Goal: Find specific page/section: Find specific page/section

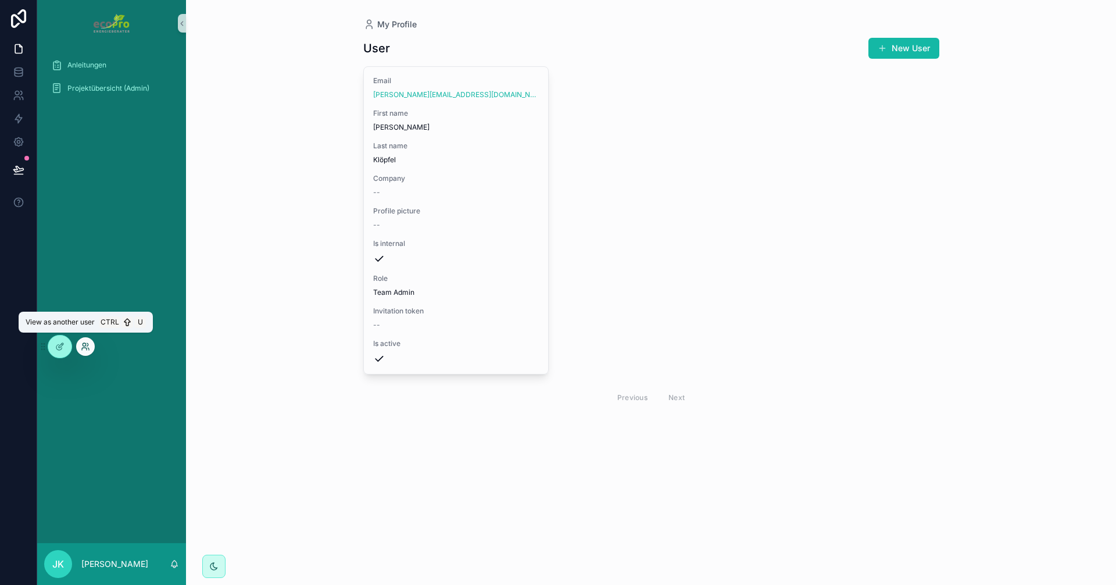
click at [85, 345] on icon at bounding box center [85, 346] width 9 height 9
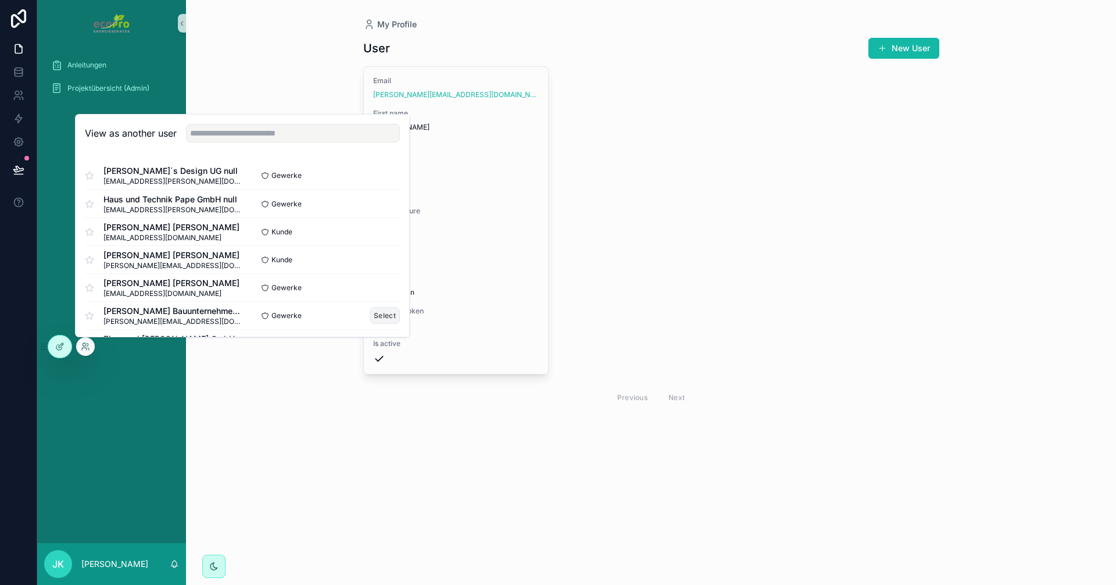
click at [370, 315] on button "Select" at bounding box center [385, 315] width 30 height 17
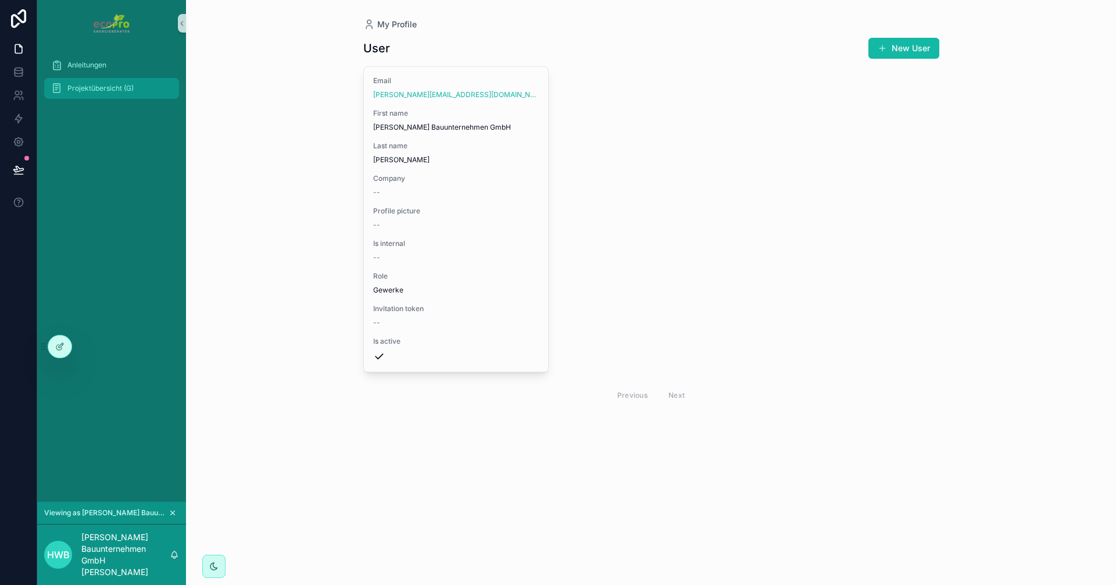
click at [120, 91] on span "Projektübersicht (G)" at bounding box center [100, 88] width 66 height 9
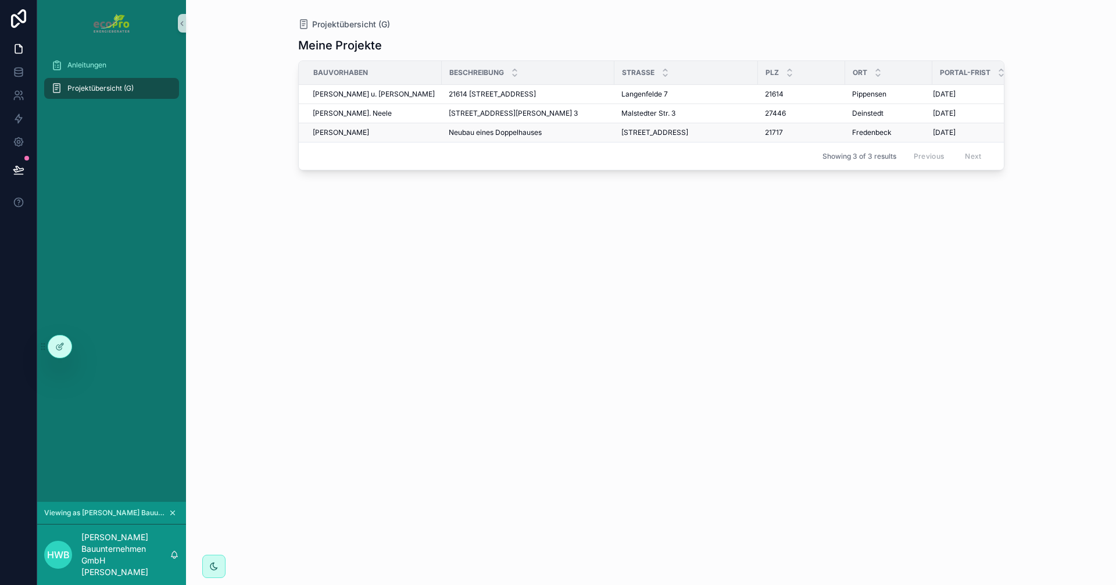
click at [356, 131] on span "[PERSON_NAME]" at bounding box center [341, 132] width 56 height 9
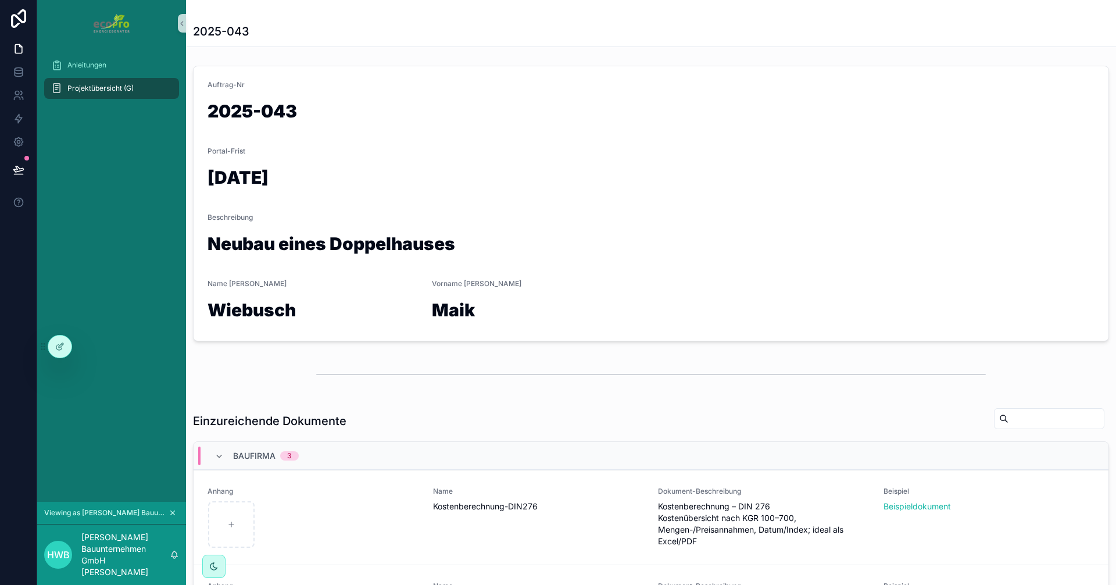
click at [174, 512] on icon "scrollable content" at bounding box center [173, 513] width 8 height 8
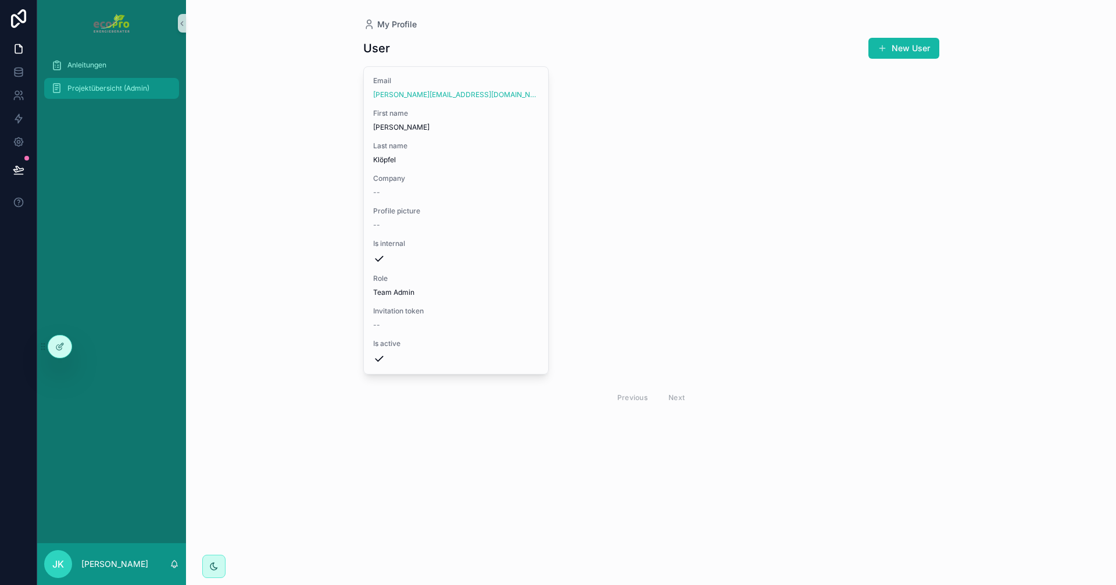
click at [116, 89] on span "Projektübersicht (Admin)" at bounding box center [108, 88] width 82 height 9
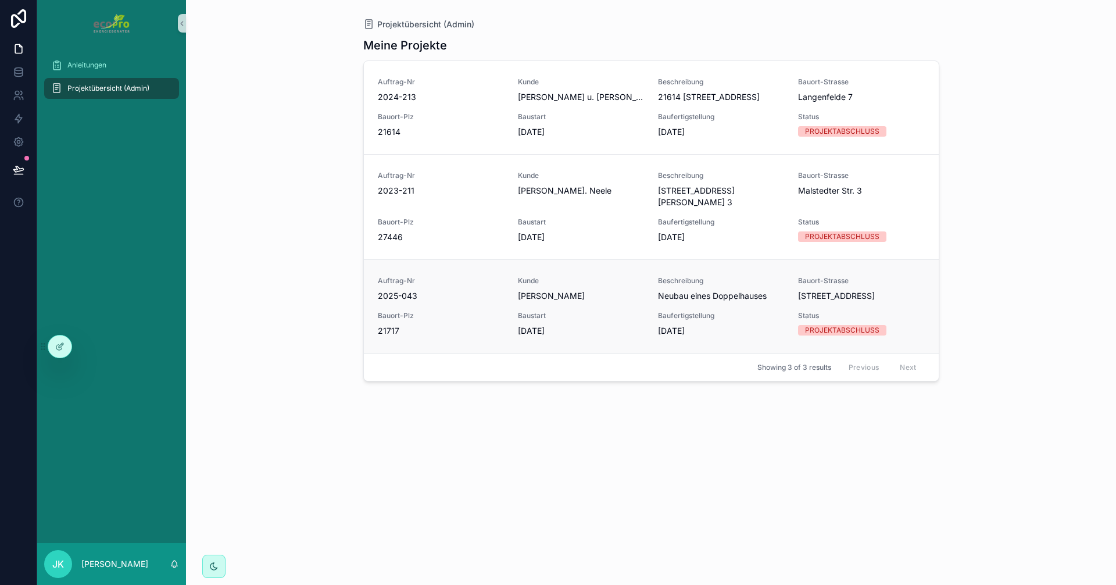
click at [472, 310] on div "Auftrag-Nr 2025-043 Kunde Wiebusch, Maik Beschreibung Neubau eines Doppelhauses…" at bounding box center [651, 306] width 547 height 60
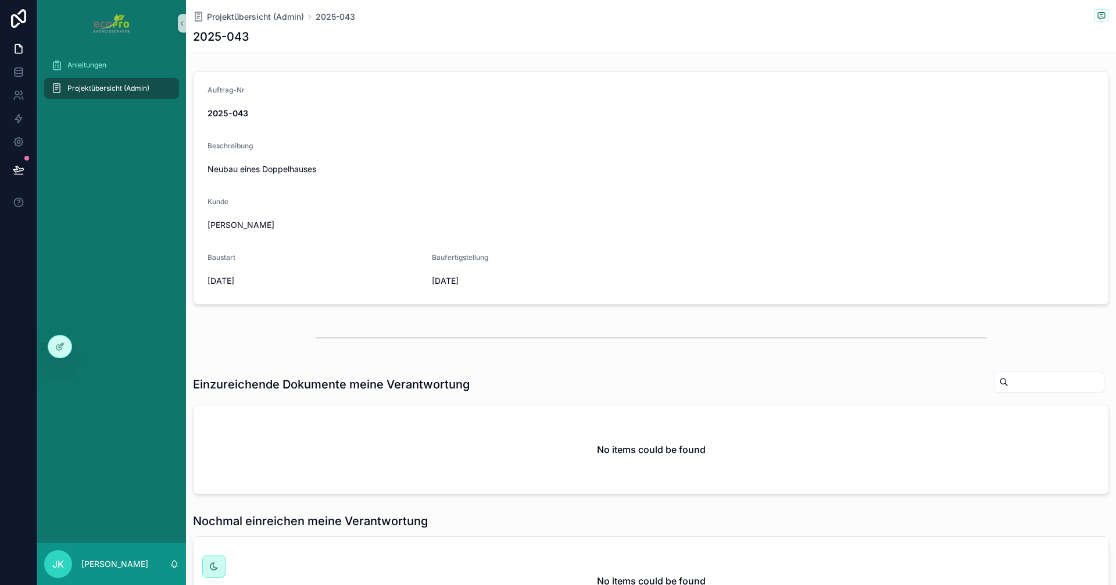
click at [88, 87] on span "Projektübersicht (Admin)" at bounding box center [108, 88] width 82 height 9
